Goal: Task Accomplishment & Management: Use online tool/utility

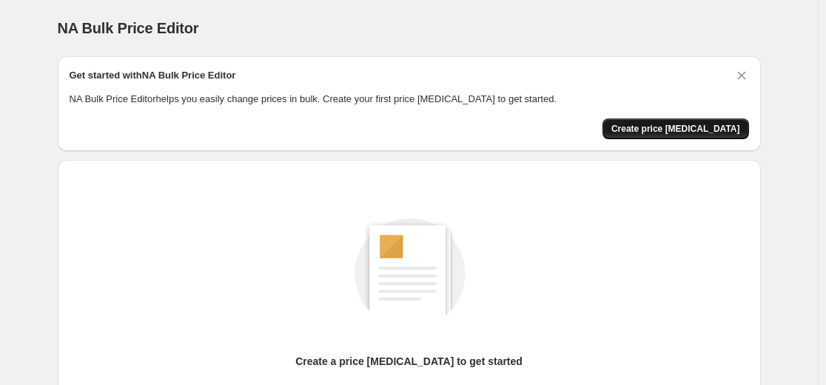
click at [731, 133] on span "Create price change job" at bounding box center [676, 129] width 129 height 12
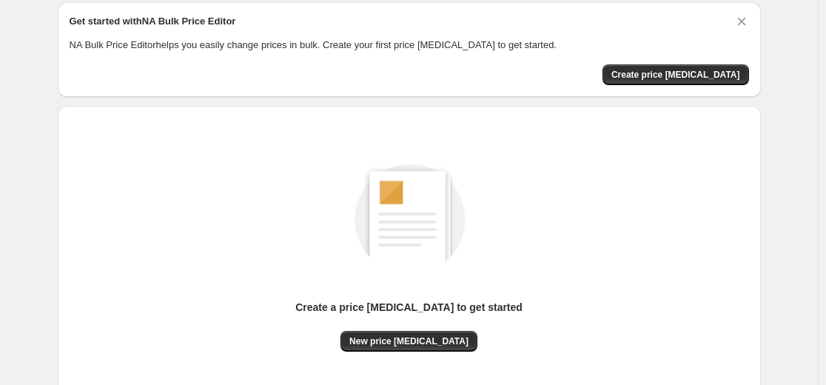
scroll to position [170, 0]
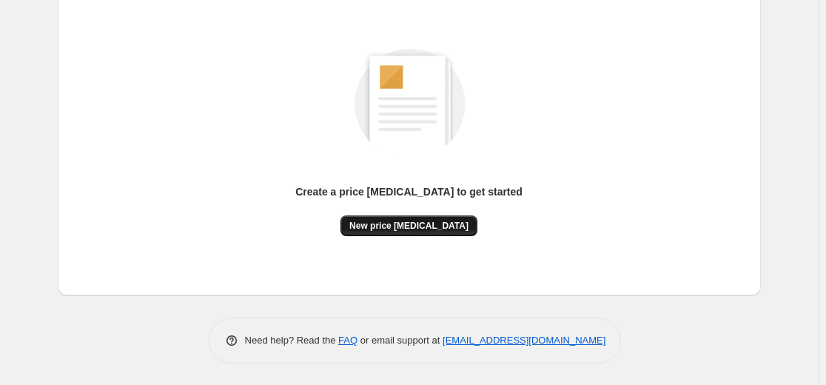
click at [429, 235] on button "New price change job" at bounding box center [409, 225] width 137 height 21
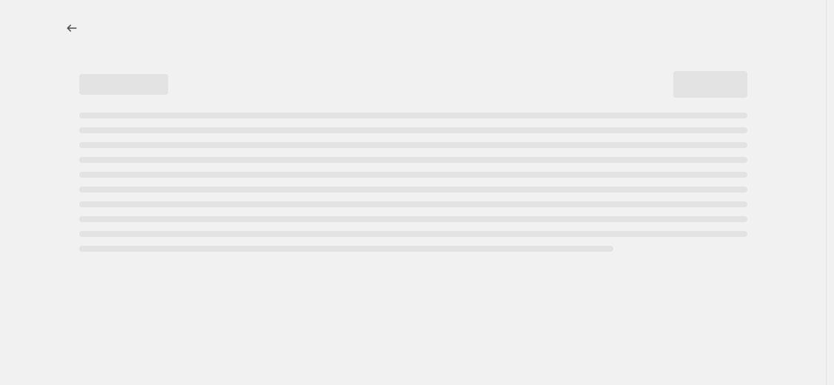
select select "percentage"
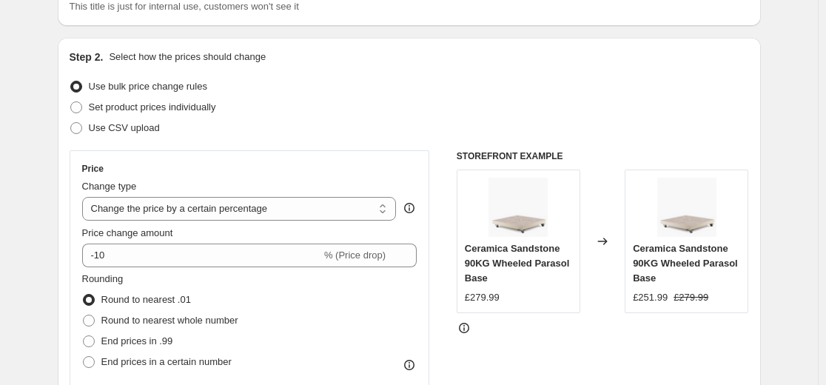
scroll to position [148, 0]
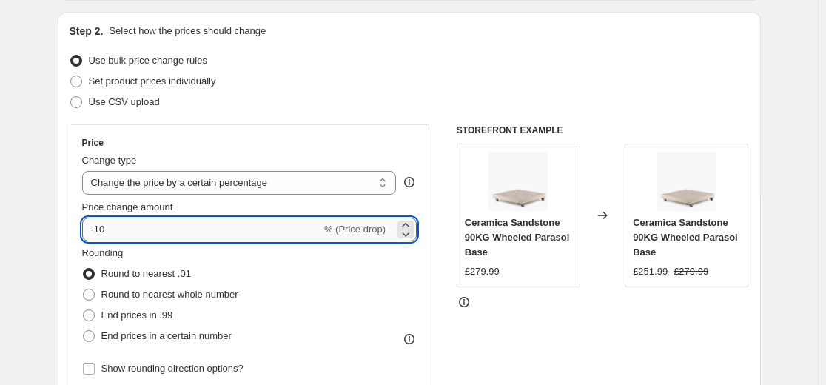
click at [250, 230] on input "-10" at bounding box center [201, 230] width 239 height 24
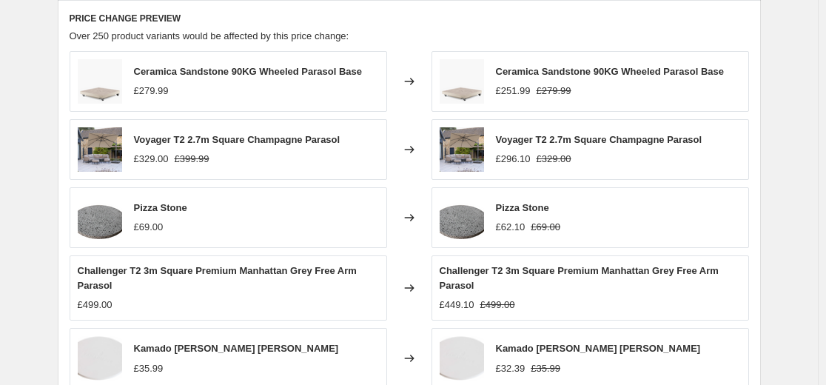
scroll to position [1100, 0]
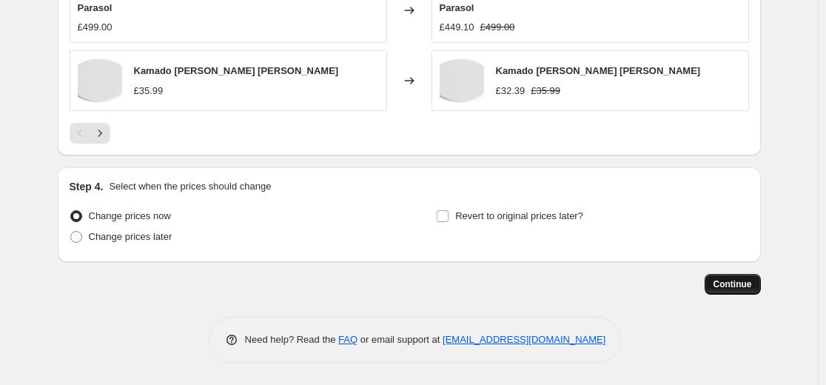
type input "50"
click at [739, 285] on span "Continue" at bounding box center [733, 284] width 38 height 12
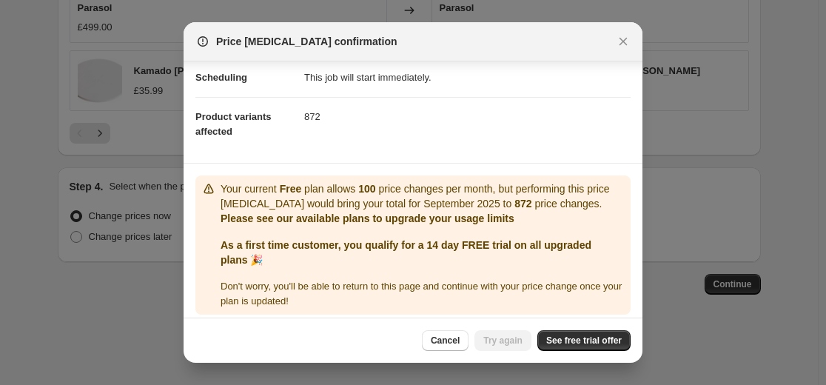
scroll to position [132, 0]
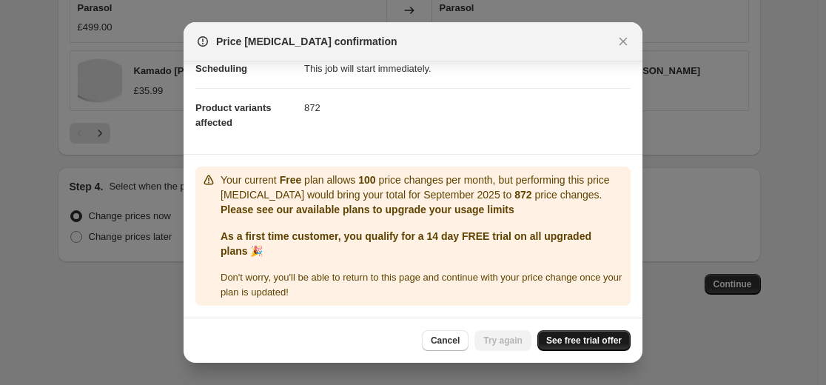
click at [583, 341] on span "See free trial offer" at bounding box center [584, 341] width 76 height 12
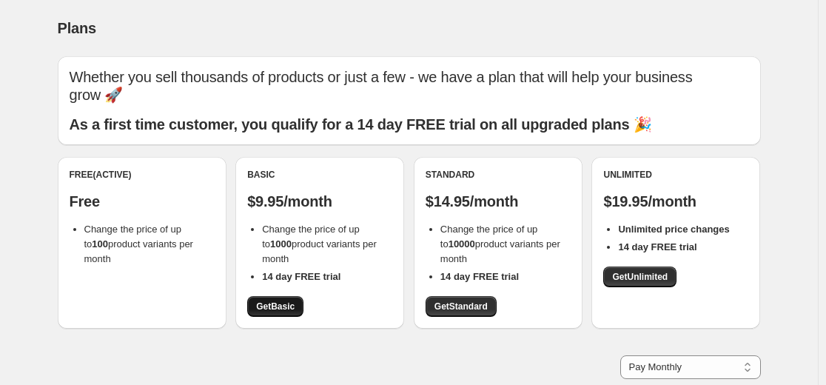
click at [264, 305] on span "Get Basic" at bounding box center [275, 307] width 38 height 12
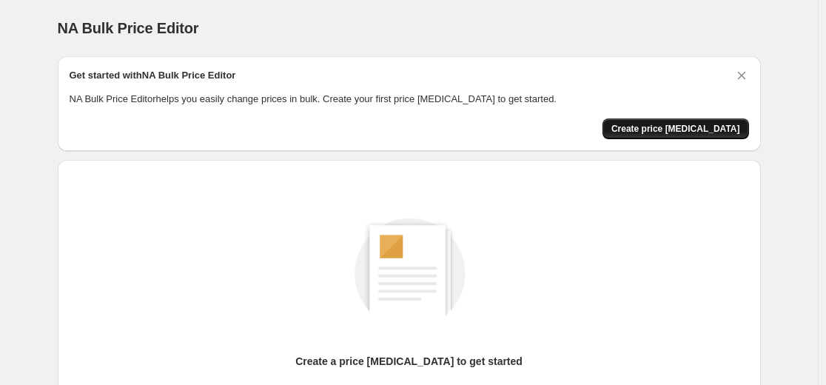
click at [677, 130] on span "Create price [MEDICAL_DATA]" at bounding box center [676, 129] width 129 height 12
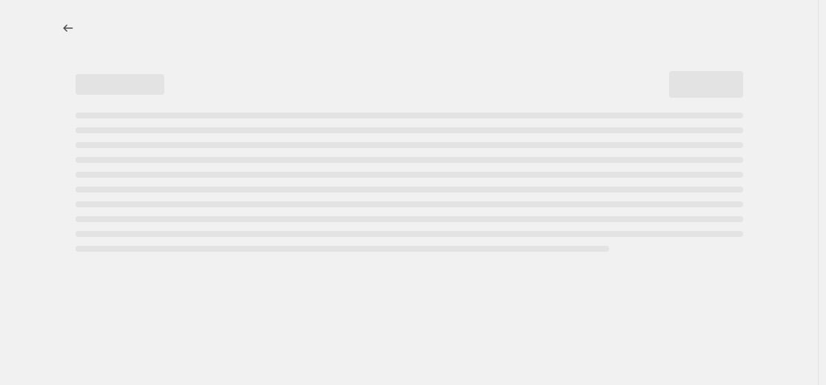
select select "percentage"
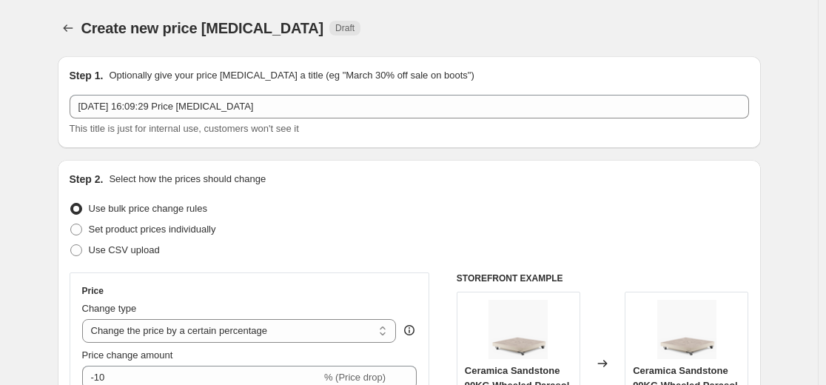
scroll to position [148, 0]
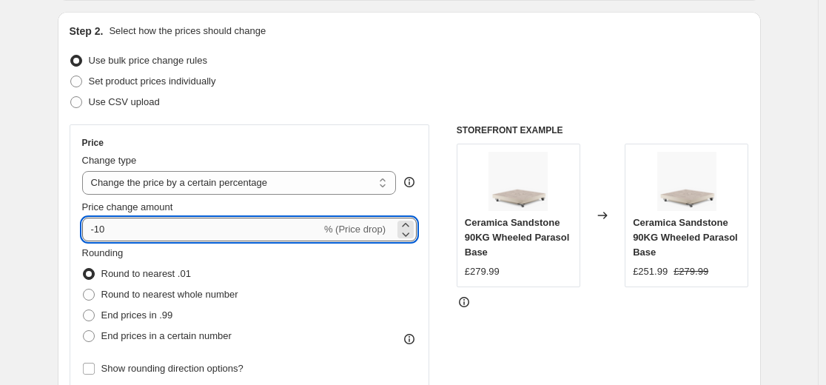
click at [155, 225] on input "-10" at bounding box center [201, 230] width 239 height 24
type input "-1"
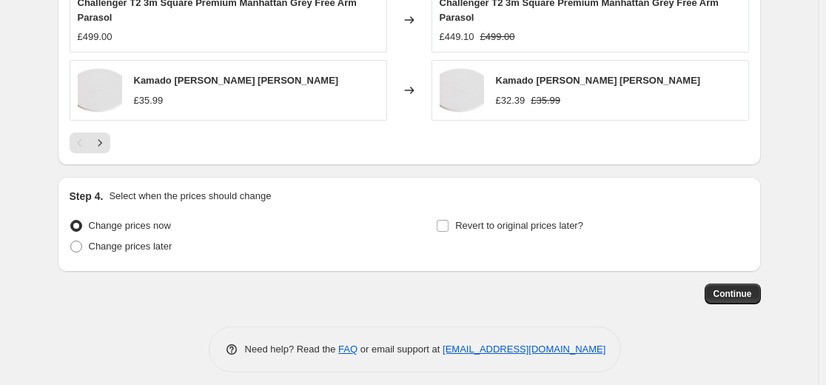
scroll to position [1100, 0]
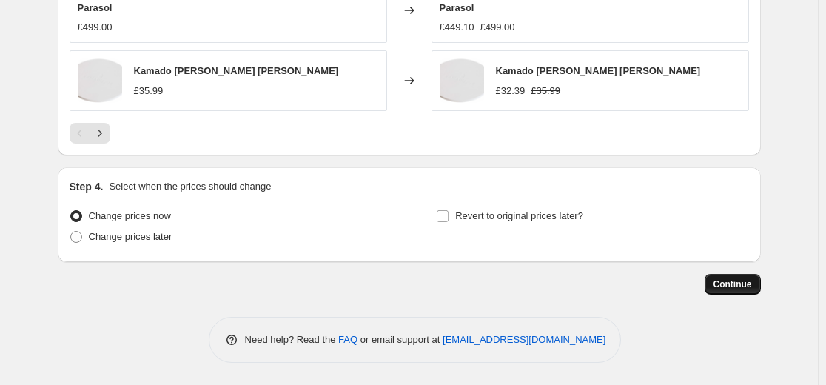
type input "-55"
click at [749, 287] on span "Continue" at bounding box center [733, 284] width 38 height 12
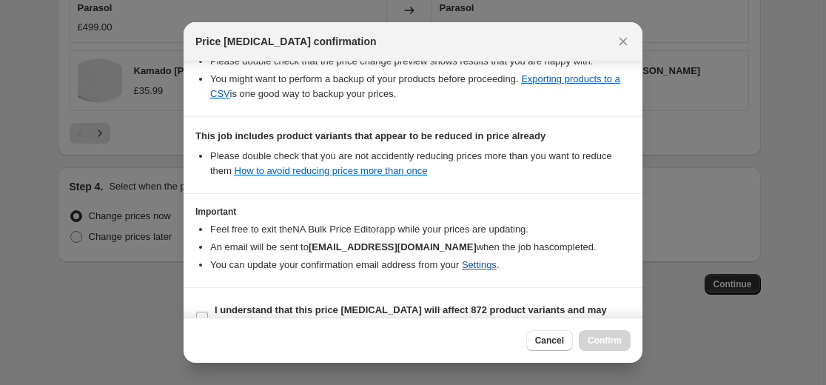
scroll to position [320, 0]
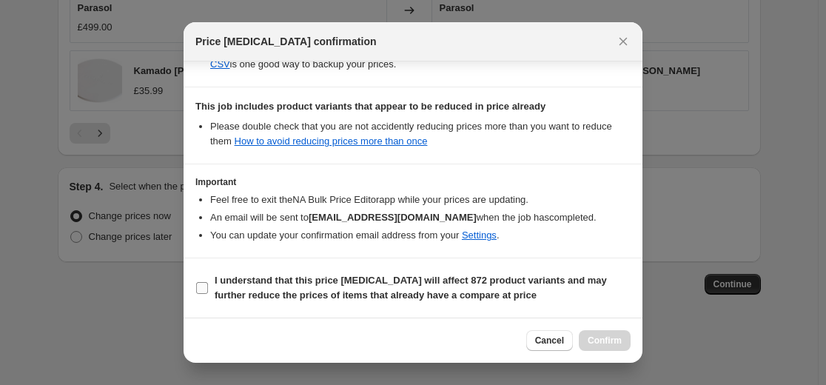
click at [204, 289] on input "I understand that this price change job will affect 872 product variants and ma…" at bounding box center [202, 288] width 12 height 12
checkbox input "true"
click at [603, 332] on button "Confirm" at bounding box center [605, 340] width 52 height 21
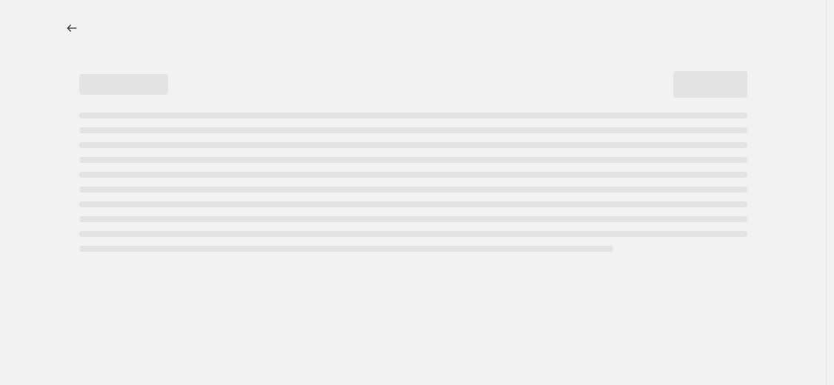
select select "percentage"
